Goal: Task Accomplishment & Management: Understand process/instructions

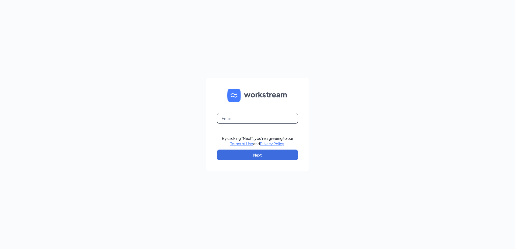
click at [284, 121] on input "text" at bounding box center [257, 118] width 81 height 11
type input "[EMAIL_ADDRESS][DOMAIN_NAME]"
click at [270, 153] on button "Next" at bounding box center [257, 154] width 81 height 11
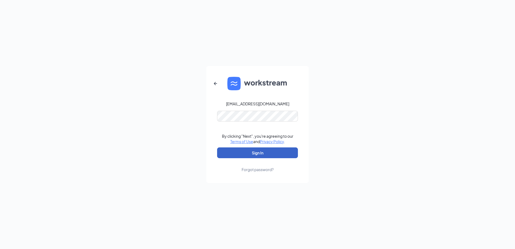
click at [221, 153] on button "Sign In" at bounding box center [257, 152] width 81 height 11
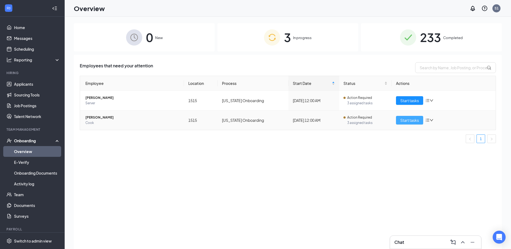
click at [415, 121] on span "Start tasks" at bounding box center [409, 120] width 19 height 6
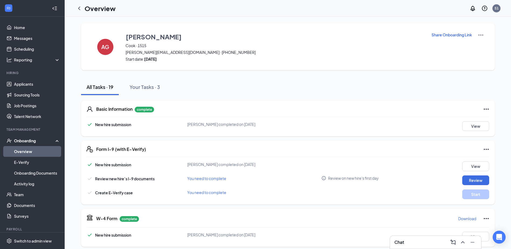
click at [27, 149] on link "Overview" at bounding box center [37, 151] width 46 height 11
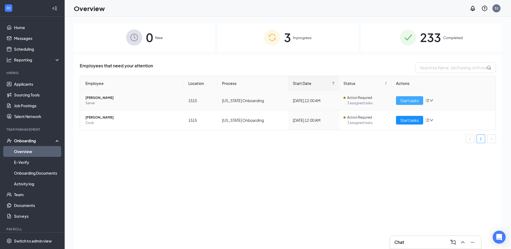
click at [412, 102] on span "Start tasks" at bounding box center [409, 100] width 19 height 6
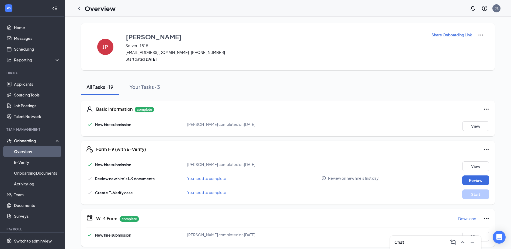
click at [32, 152] on link "Overview" at bounding box center [37, 151] width 46 height 11
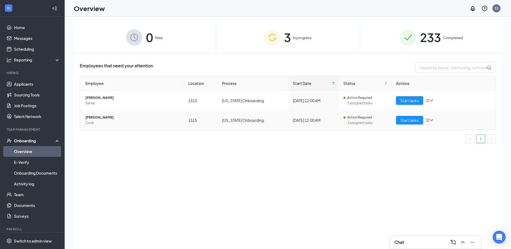
click at [420, 124] on td "Start tasks" at bounding box center [444, 119] width 104 height 19
click at [413, 121] on span "Start tasks" at bounding box center [409, 120] width 19 height 6
